Goal: Find specific page/section: Find specific page/section

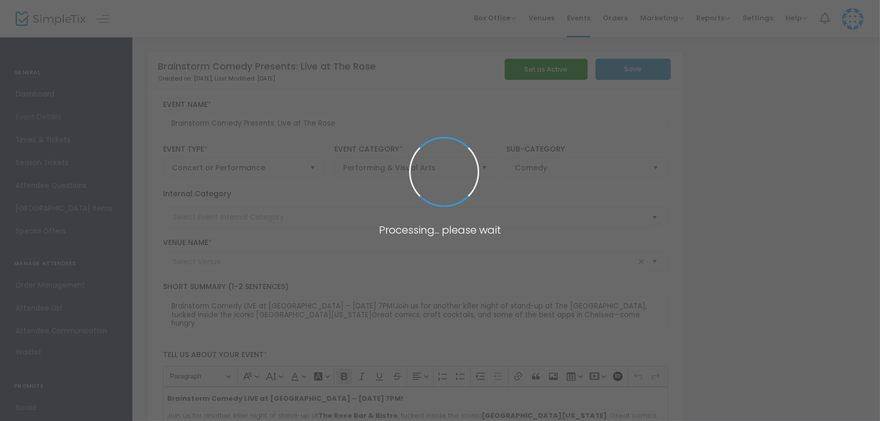
type input "The Rose NYC"
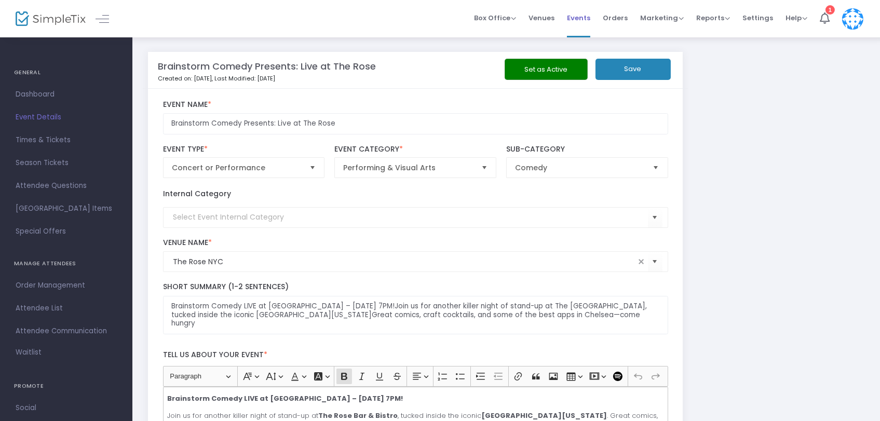
click at [588, 24] on span "Events" at bounding box center [578, 18] width 23 height 26
